Goal: Find contact information: Find contact information

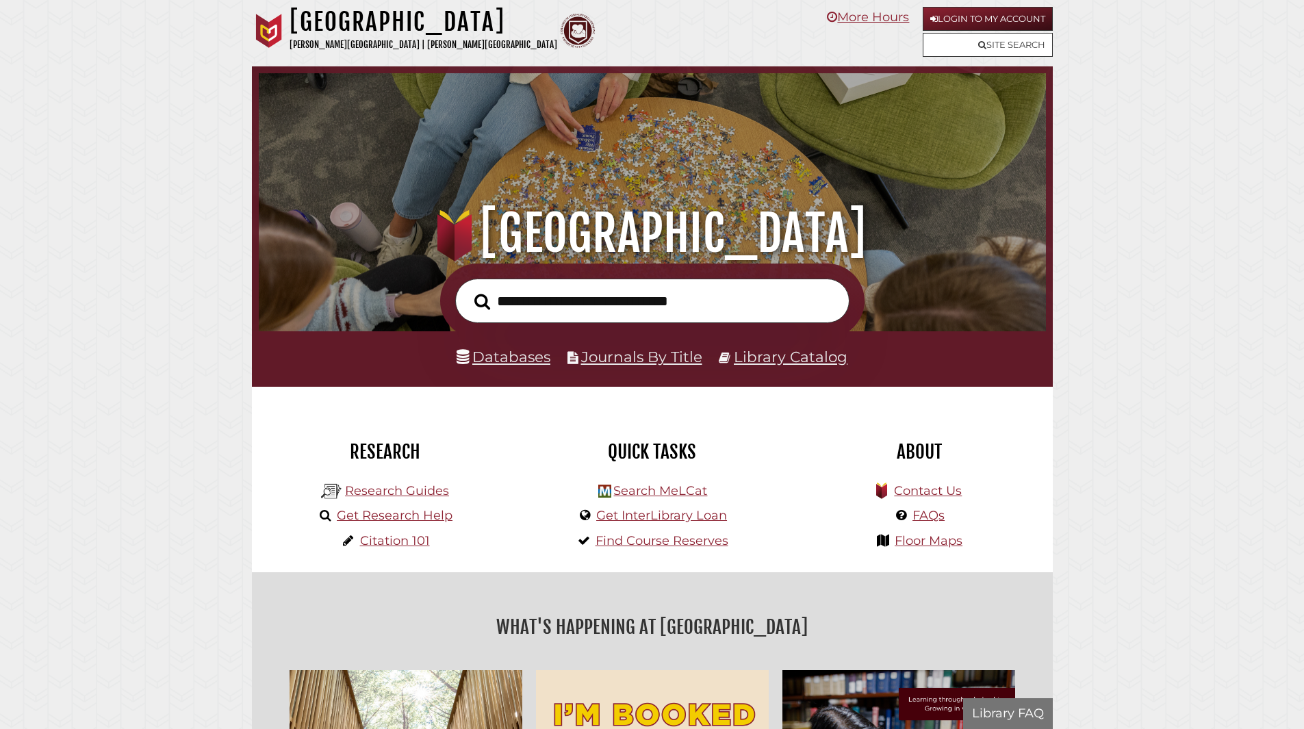
scroll to position [260, 780]
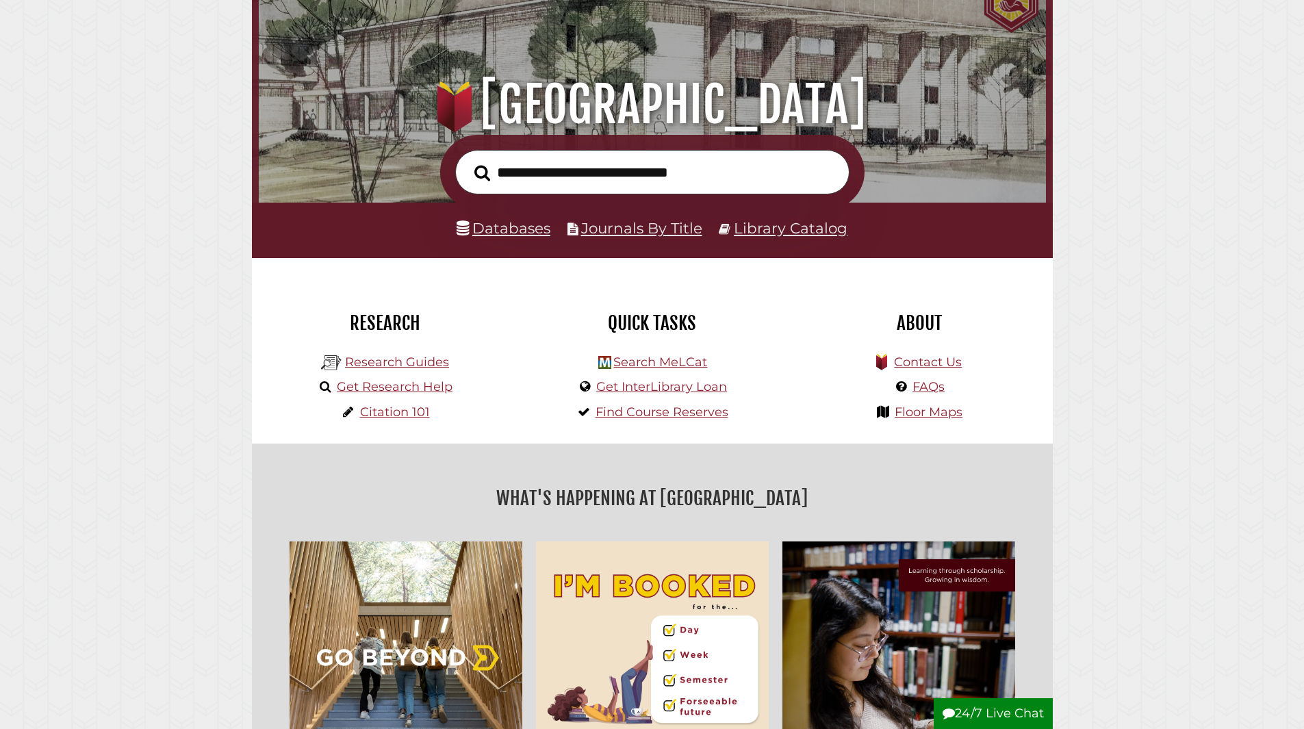
scroll to position [137, 0]
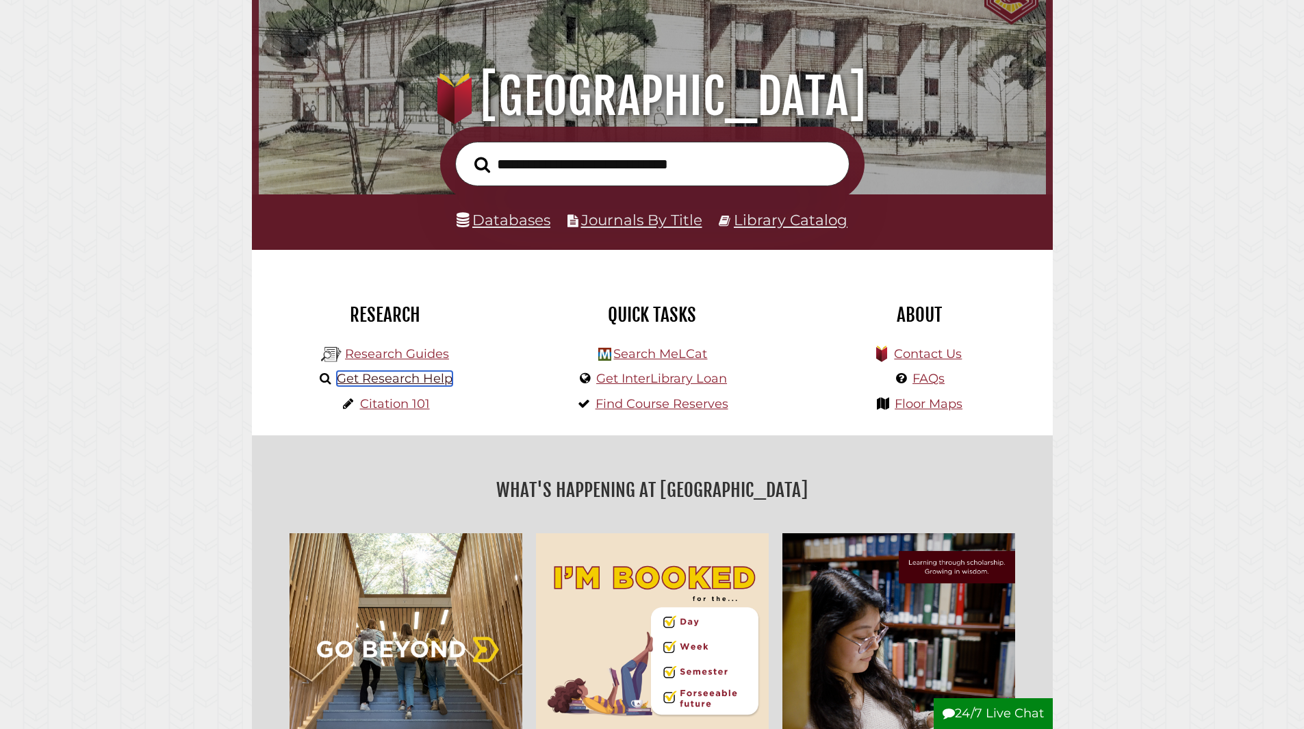
click at [427, 379] on link "Get Research Help" at bounding box center [395, 378] width 116 height 15
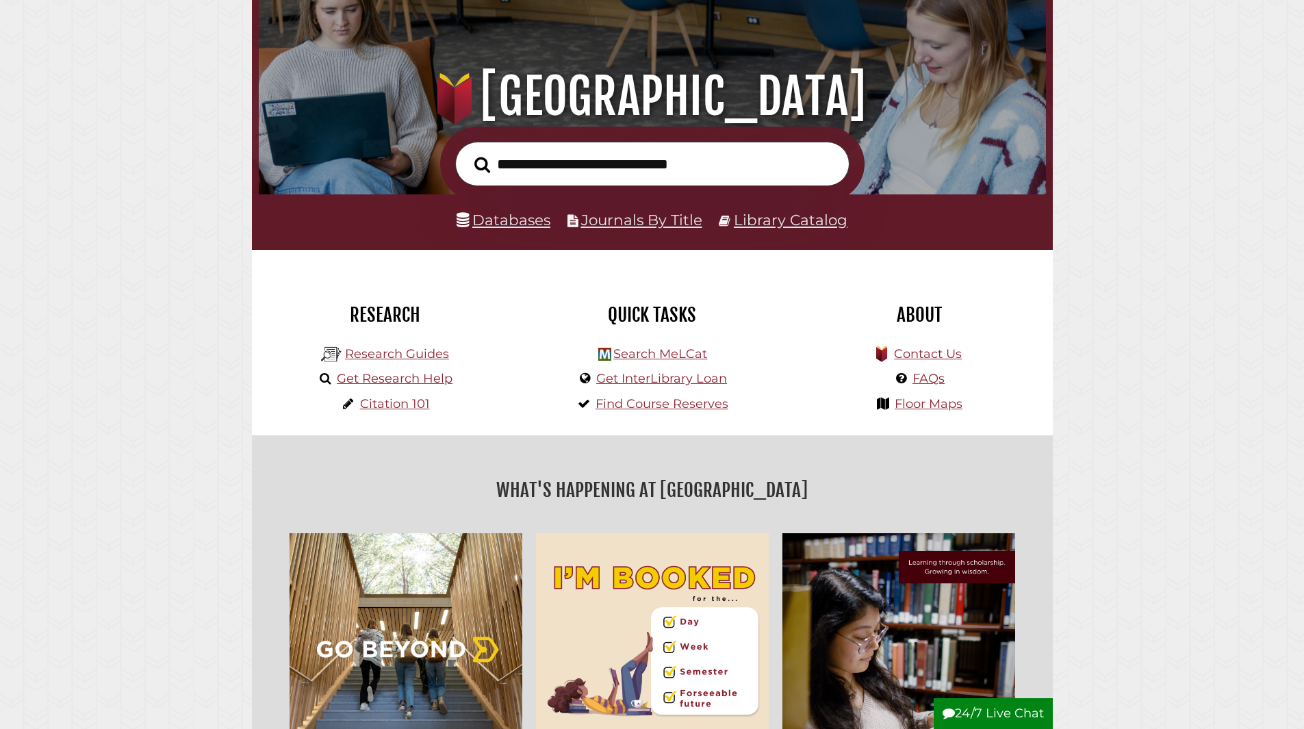
scroll to position [260, 780]
click at [407, 352] on link "Research Guides" at bounding box center [397, 353] width 104 height 15
click at [423, 354] on link "Research Guides" at bounding box center [397, 353] width 104 height 15
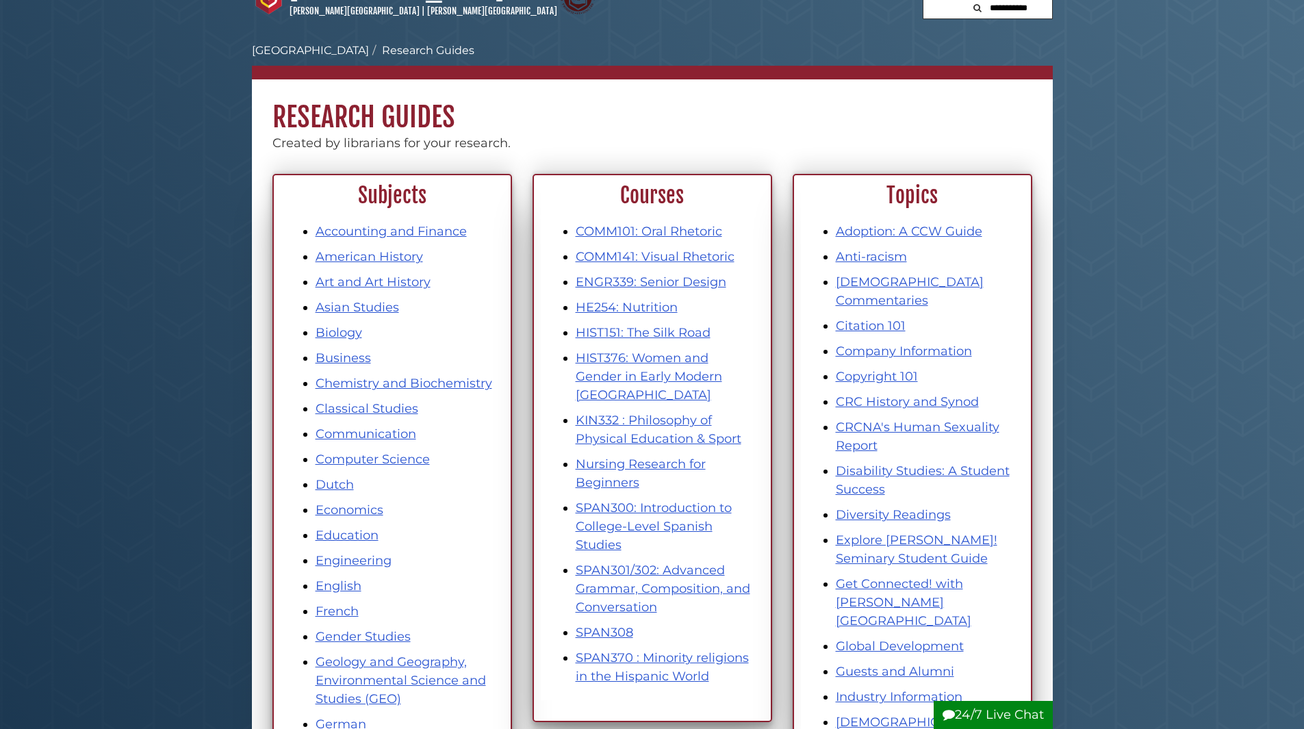
scroll to position [68, 0]
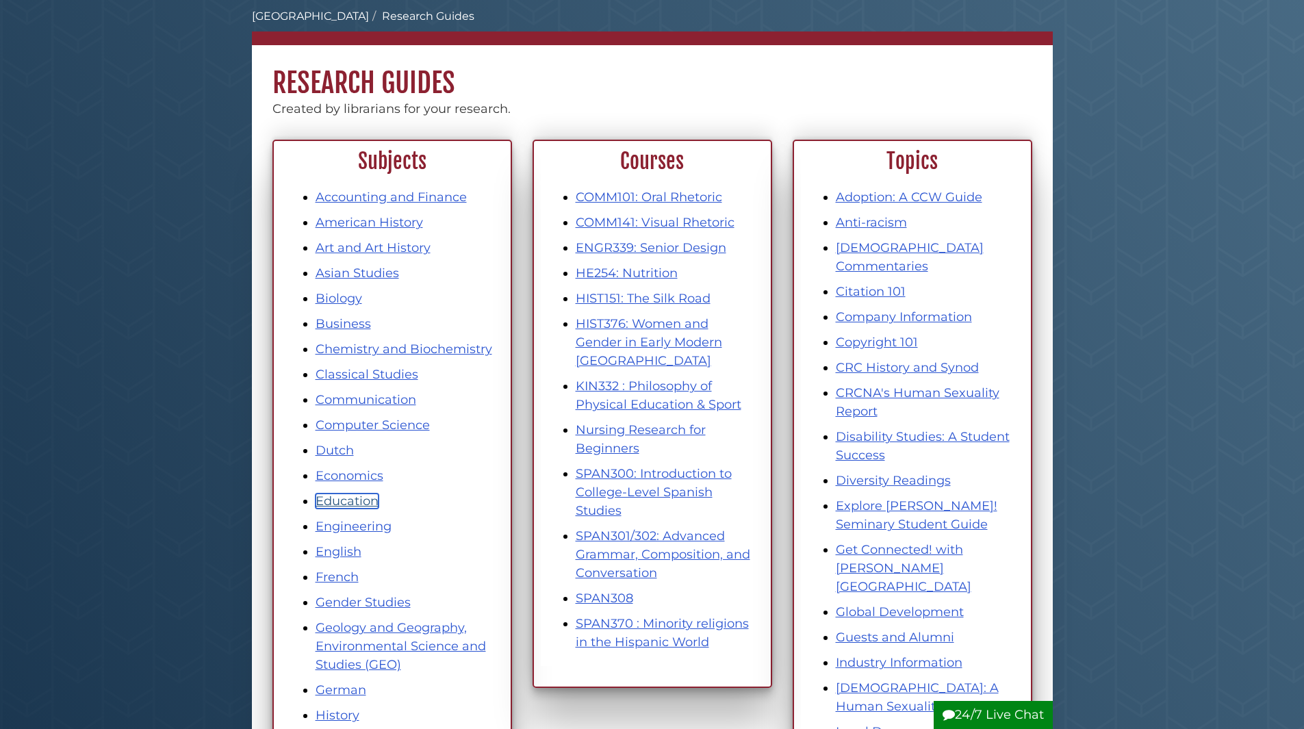
click at [353, 500] on link "Education" at bounding box center [346, 500] width 63 height 15
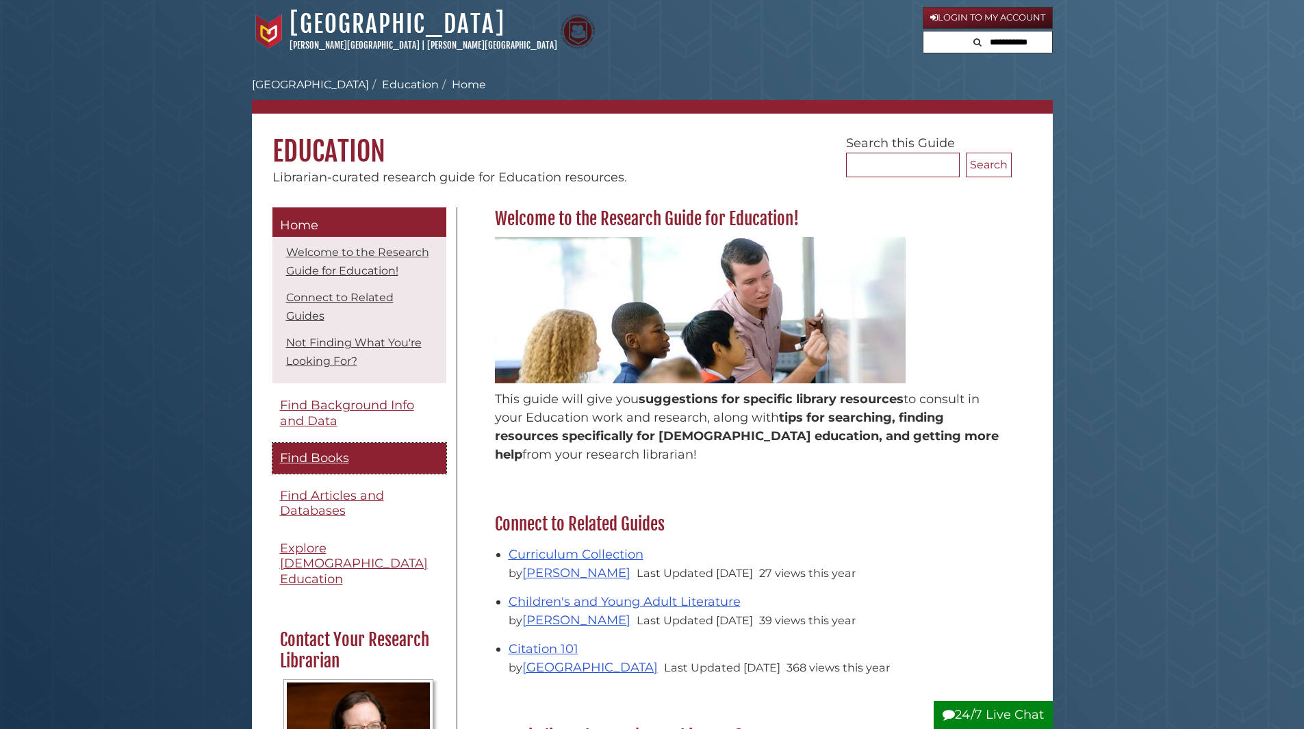
click at [335, 465] on span "Find Books" at bounding box center [314, 457] width 69 height 15
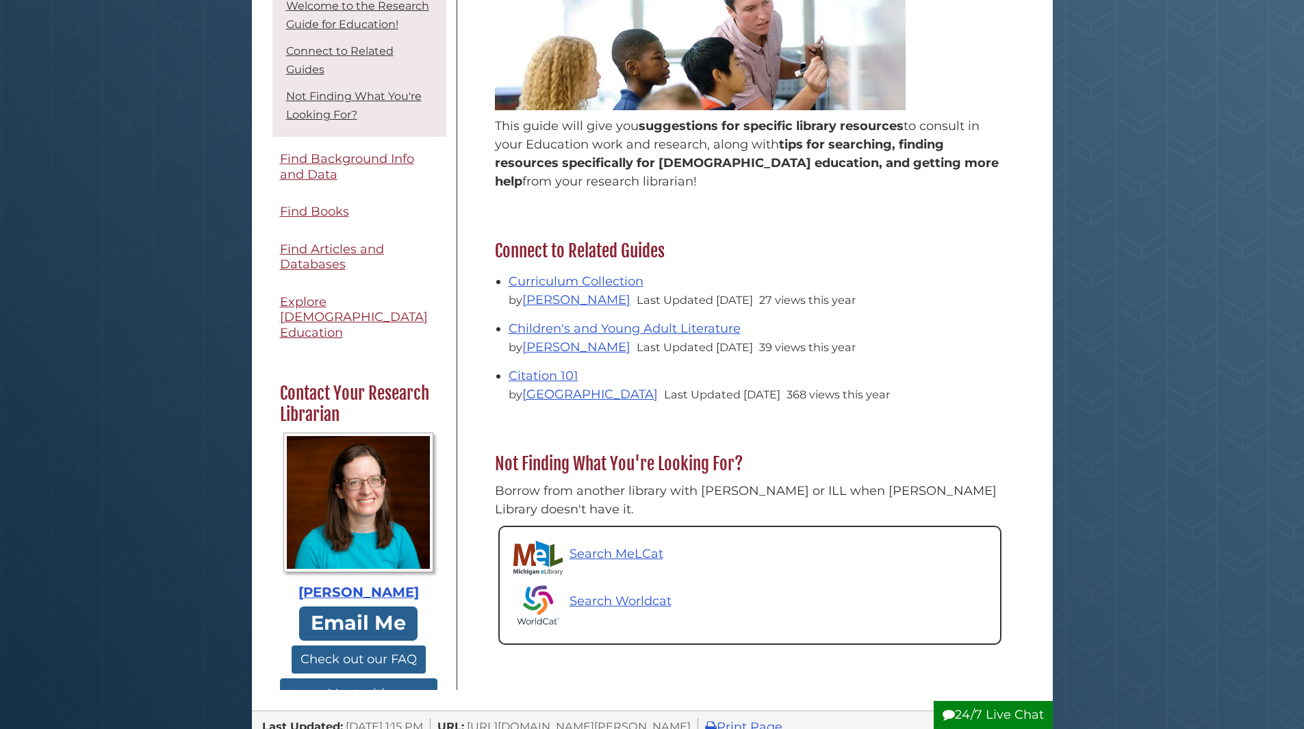
scroll to position [274, 0]
click at [365, 622] on link "Email Me" at bounding box center [358, 622] width 120 height 35
click at [336, 652] on button "Check out our FAQ" at bounding box center [359, 659] width 134 height 28
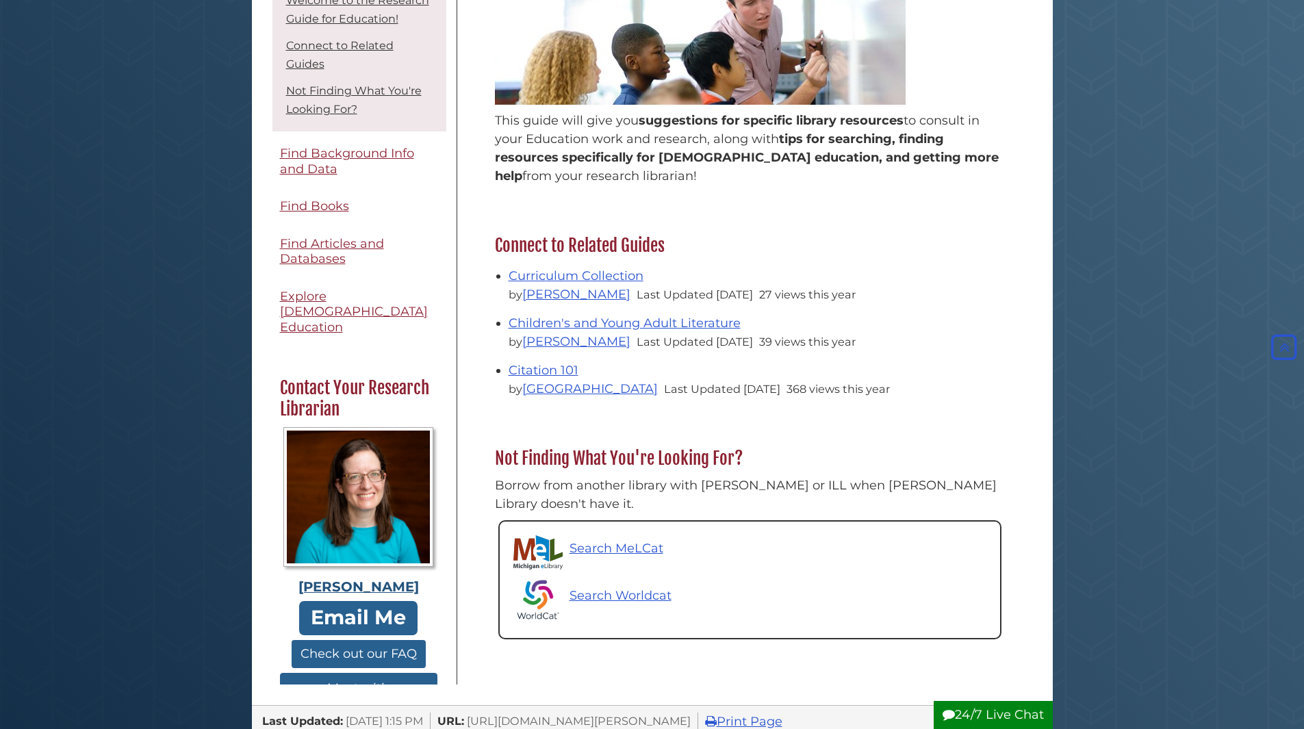
scroll to position [274, 0]
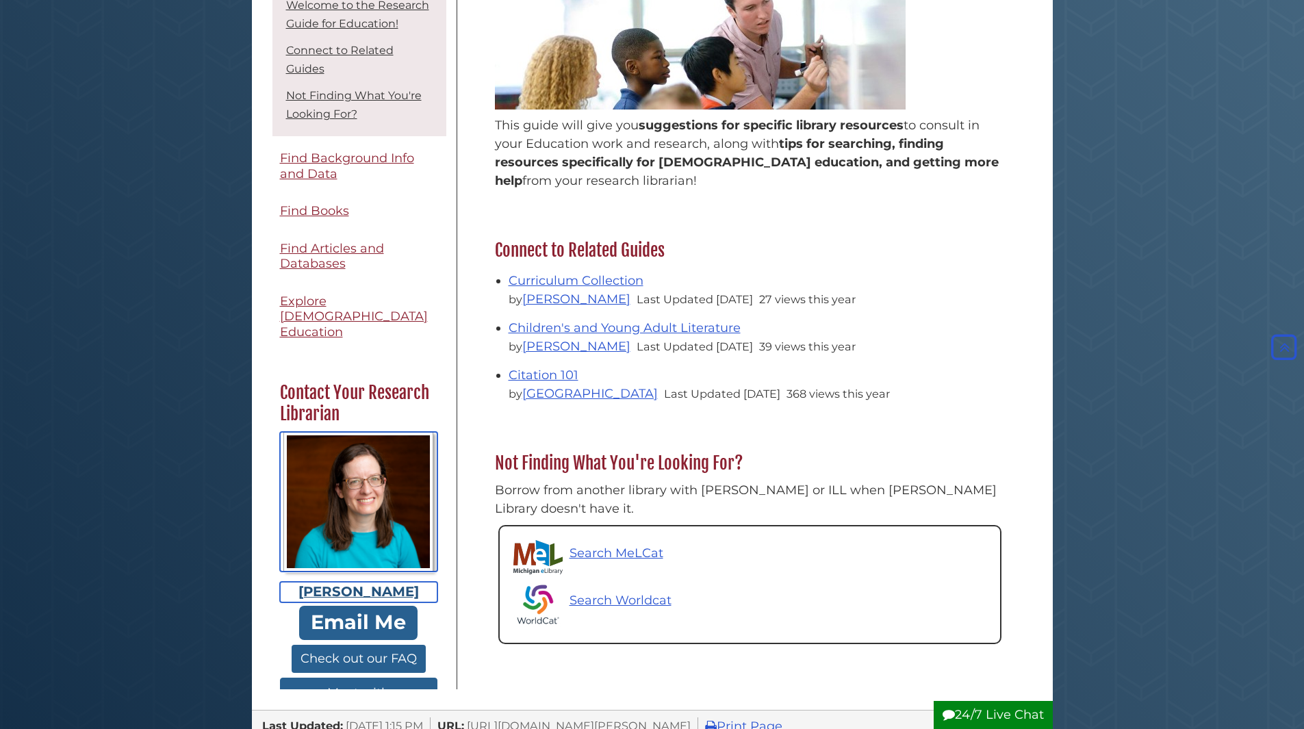
click at [343, 582] on div "[PERSON_NAME]" at bounding box center [358, 592] width 157 height 21
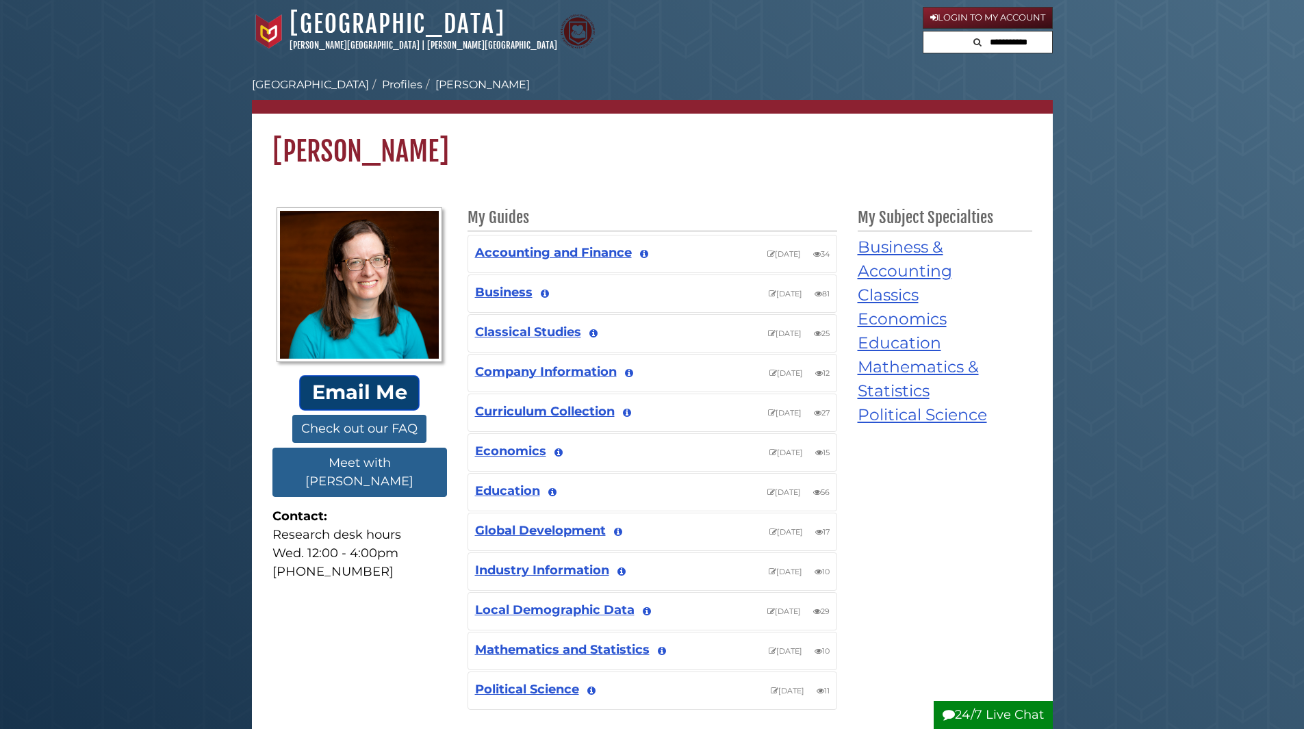
click at [361, 388] on link "Email Me" at bounding box center [359, 392] width 120 height 35
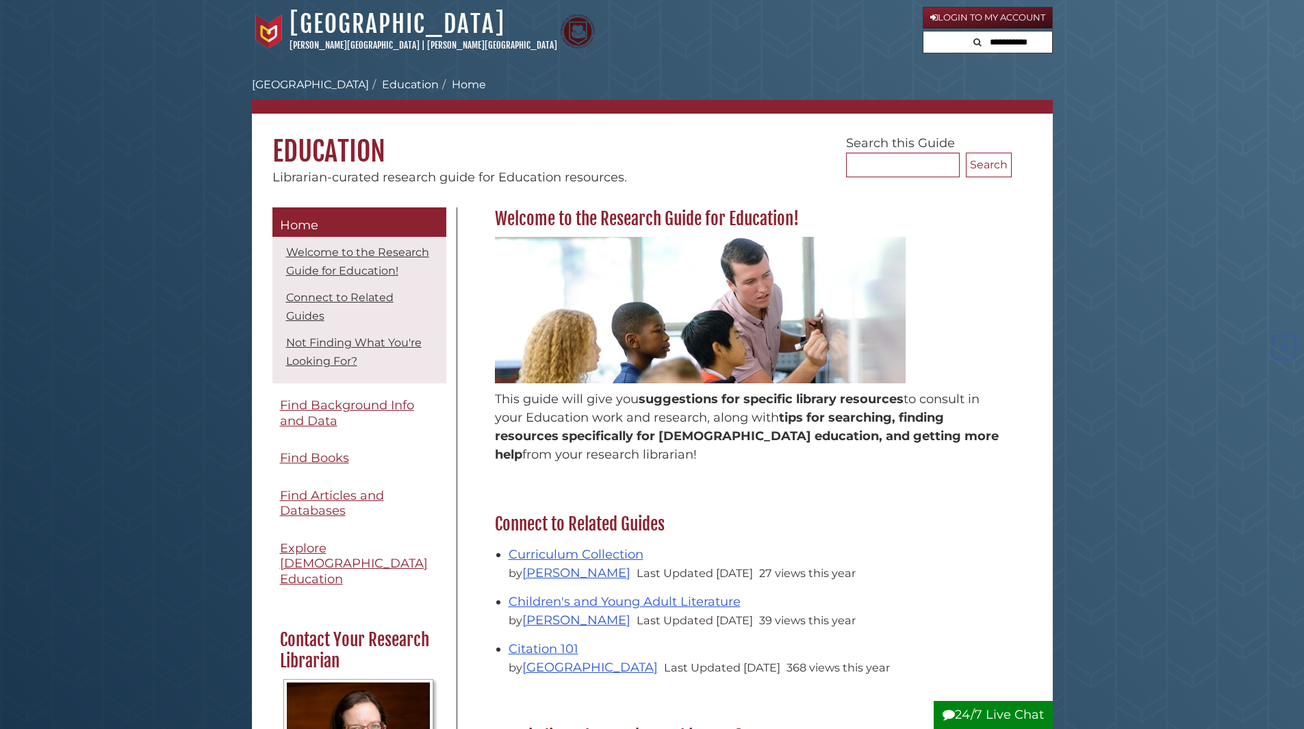
scroll to position [274, 0]
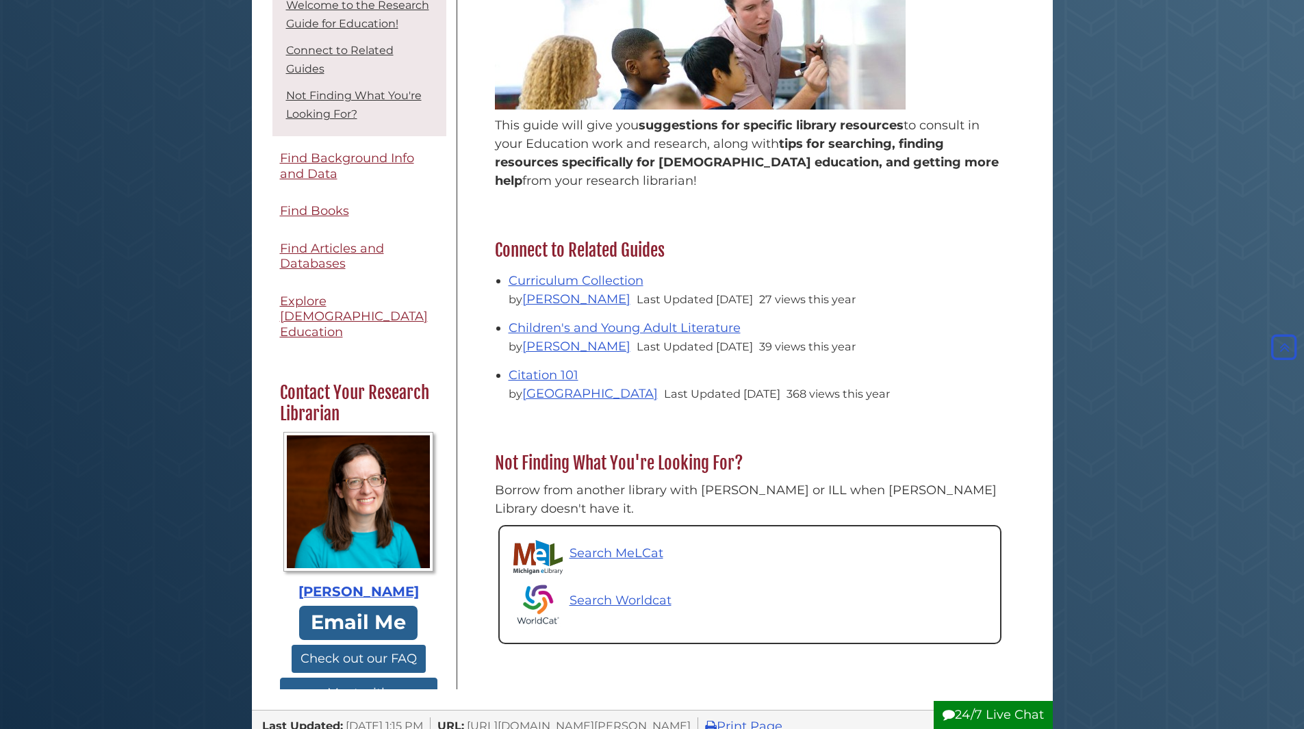
drag, startPoint x: 283, startPoint y: 396, endPoint x: 404, endPoint y: 396, distance: 120.4
click at [404, 396] on h2 "Contact Your Research Librarian" at bounding box center [358, 403] width 171 height 43
copy h2 "Research Librarian"
drag, startPoint x: 270, startPoint y: 567, endPoint x: 375, endPoint y: 587, distance: 106.7
click at [370, 591] on div "Menu Home Welcome to the Research Guide for Education! Connect to Related Guide…" at bounding box center [359, 324] width 195 height 729
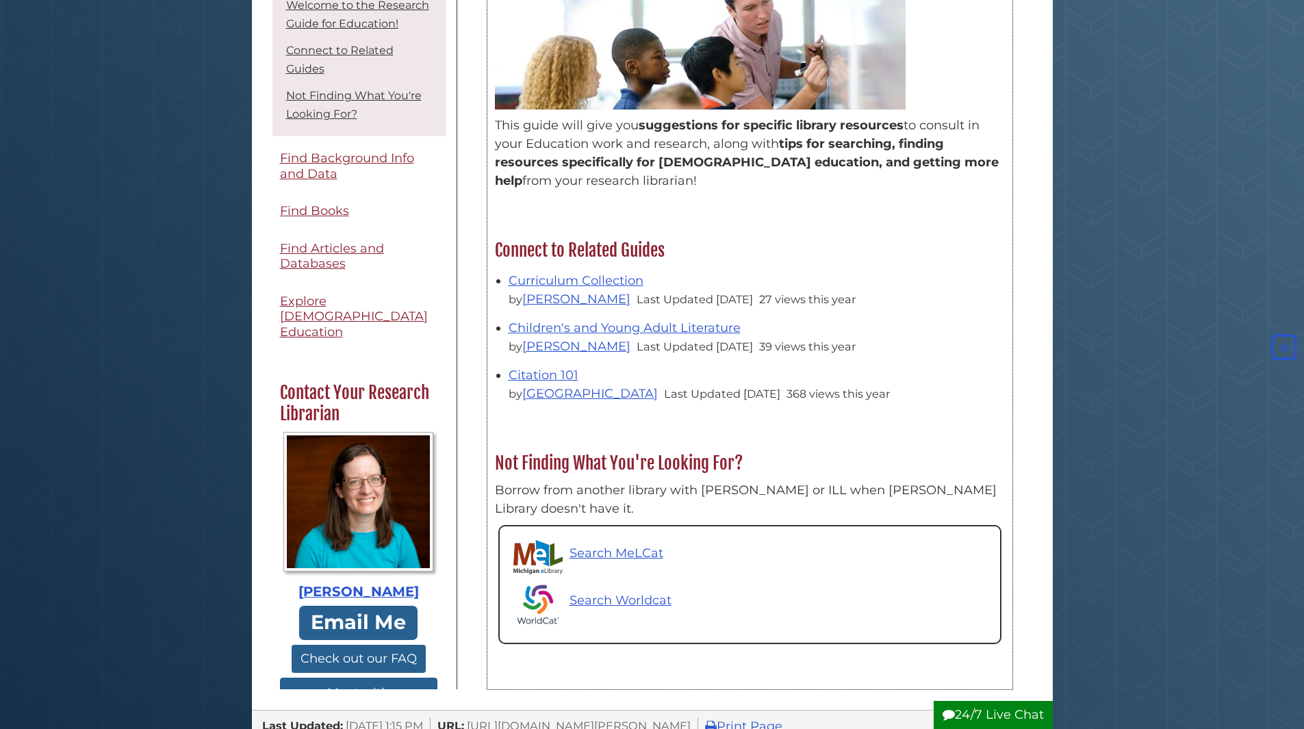
click at [682, 643] on div "Not Finding What You're Looking For? Borrow from another library with MeL or IL…" at bounding box center [749, 560] width 525 height 217
drag, startPoint x: 268, startPoint y: 569, endPoint x: 391, endPoint y: 591, distance: 125.1
click at [391, 591] on div "Menu Home Welcome to the Research Guide for Education! Connect to Related Guide…" at bounding box center [359, 324] width 195 height 729
copy div "Contact Your Research Librarian Katherine Swart Van Hof"
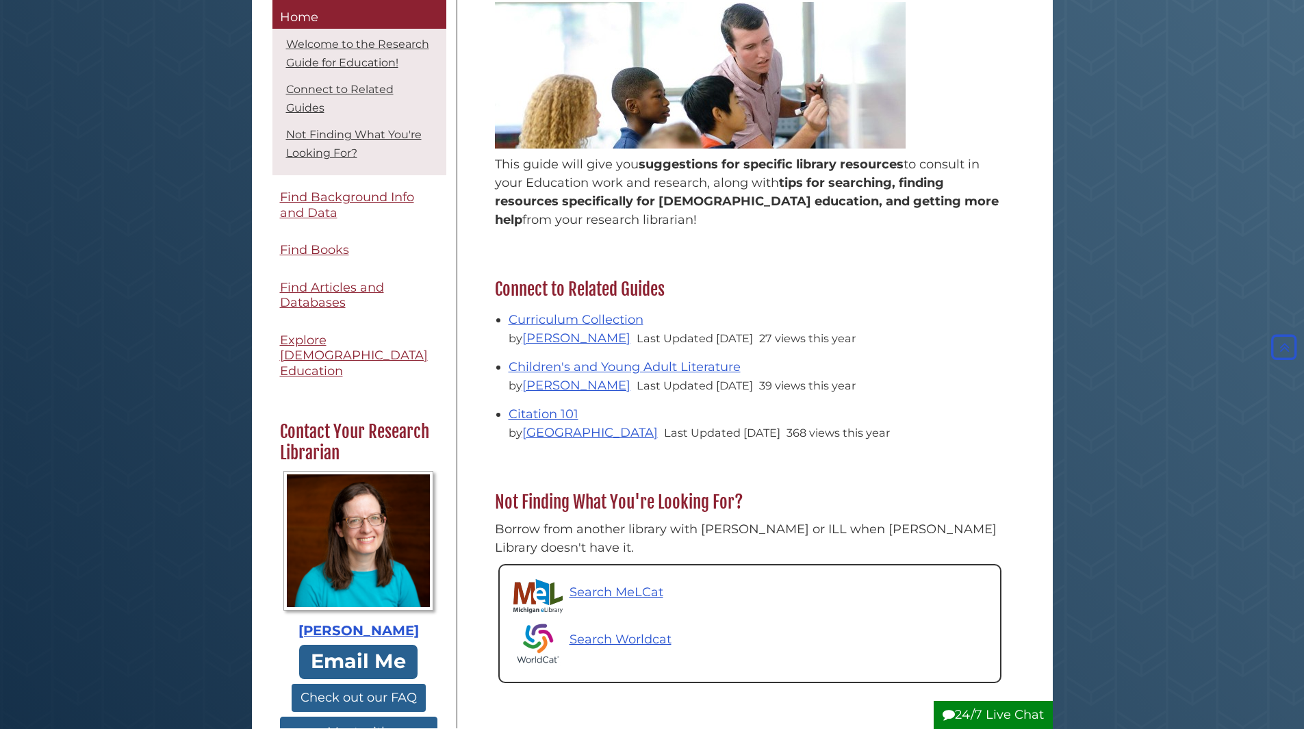
scroll to position [137, 0]
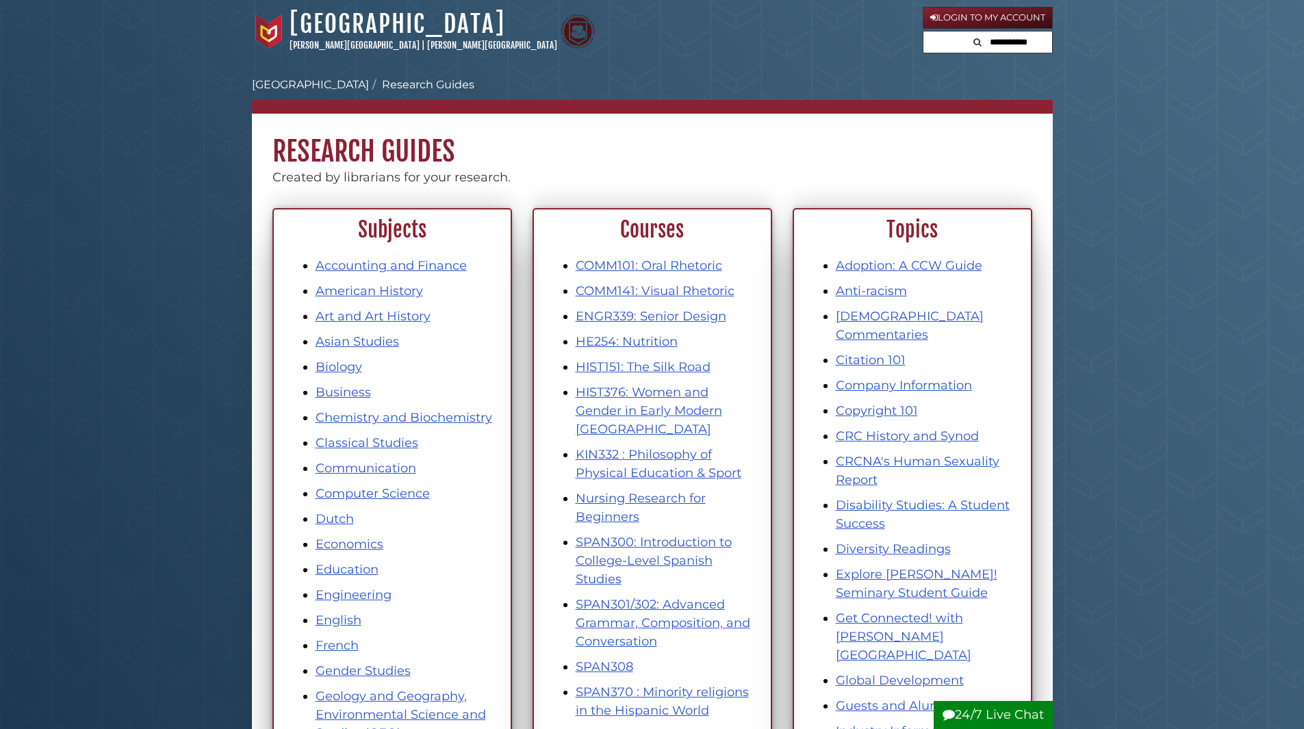
scroll to position [68, 0]
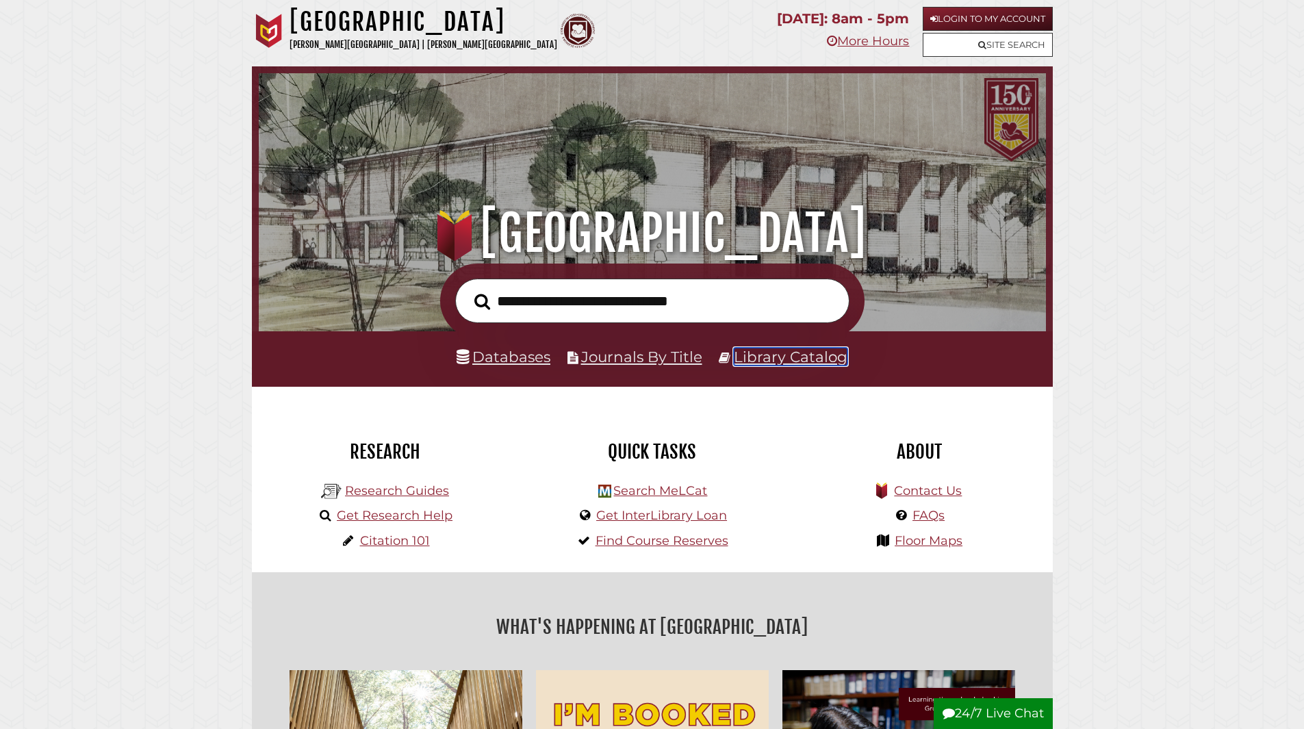
click at [796, 358] on link "Library Catalog" at bounding box center [791, 357] width 114 height 18
